Goal: Find specific page/section: Find specific page/section

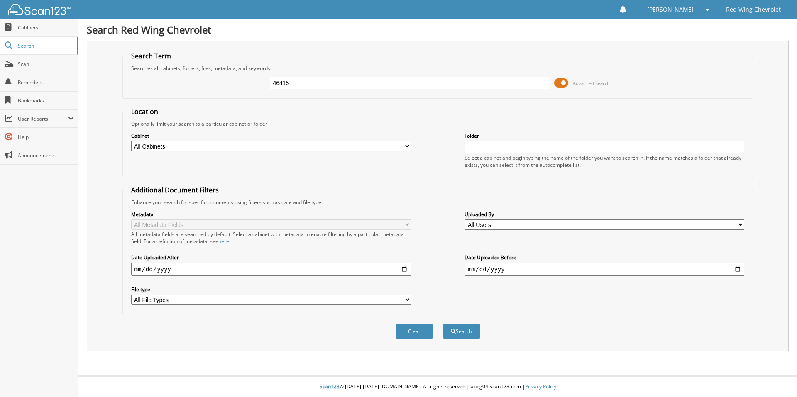
type input "46415"
click at [443, 324] on button "Search" at bounding box center [461, 331] width 37 height 15
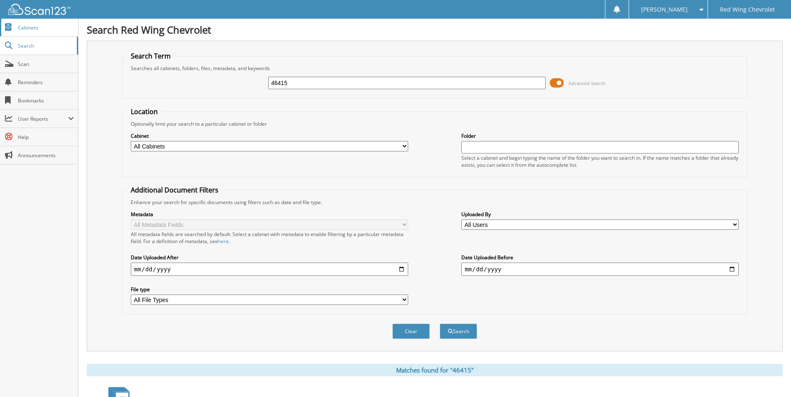
click at [32, 23] on link "Cabinets" at bounding box center [39, 28] width 78 height 18
